Goal: Task Accomplishment & Management: Manage account settings

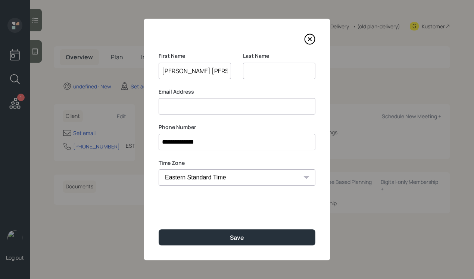
type input "[PERSON_NAME] [PERSON_NAME]"
type input "M"
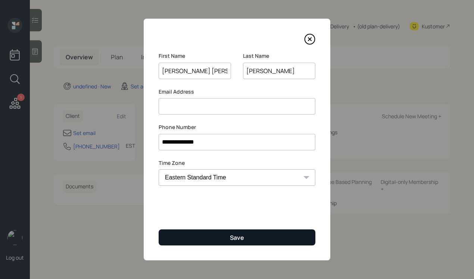
type input "[PERSON_NAME]"
click at [232, 236] on div "Save" at bounding box center [237, 237] width 14 height 8
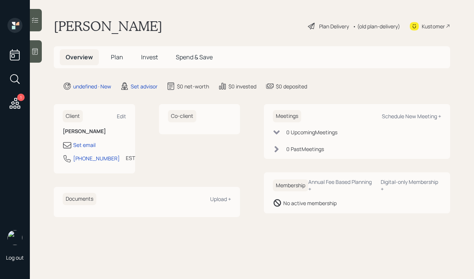
click at [33, 47] on div at bounding box center [36, 51] width 12 height 22
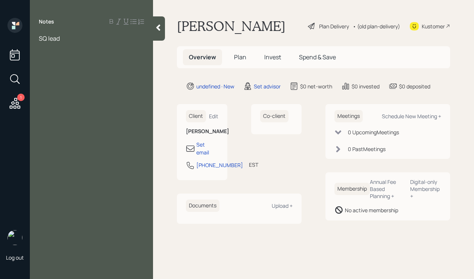
click at [119, 48] on div at bounding box center [91, 47] width 105 height 8
click at [40, 47] on span ". currently working" at bounding box center [64, 47] width 51 height 8
click at [112, 48] on div "Age [DEMOGRAPHIC_DATA], currently working" at bounding box center [91, 51] width 105 height 16
click at [72, 67] on div "IRA:" at bounding box center [91, 71] width 105 height 8
click at [74, 59] on div "403b:" at bounding box center [91, 63] width 105 height 8
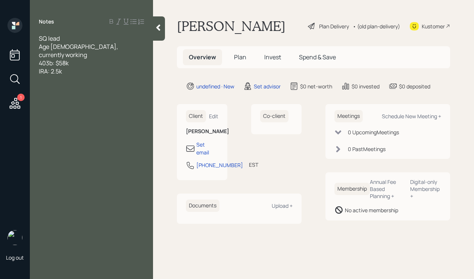
click at [74, 67] on div "IRA: 2.5k" at bounding box center [91, 71] width 105 height 8
click at [426, 27] on div "Kustomer" at bounding box center [432, 26] width 23 height 8
click at [90, 75] on div "Voya acct:" at bounding box center [91, 79] width 105 height 8
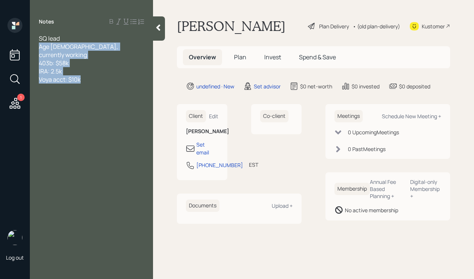
drag, startPoint x: 96, startPoint y: 74, endPoint x: 19, endPoint y: 43, distance: 83.2
click at [19, 43] on div "1 Log out Notes SQ lead Age [DEMOGRAPHIC_DATA], currently working 403b: $58k IR…" at bounding box center [237, 139] width 474 height 279
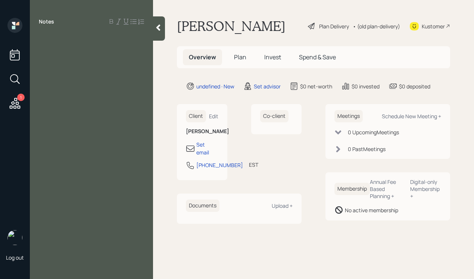
click at [155, 28] on icon at bounding box center [157, 27] width 7 height 7
